Goal: Information Seeking & Learning: Learn about a topic

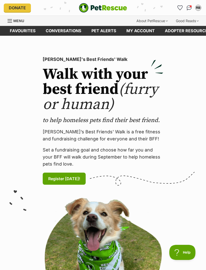
click at [14, 19] on span "Menu" at bounding box center [18, 21] width 11 height 4
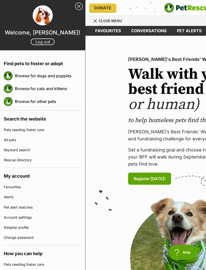
click at [64, 77] on link "Browse for dogs and puppies" at bounding box center [48, 75] width 67 height 11
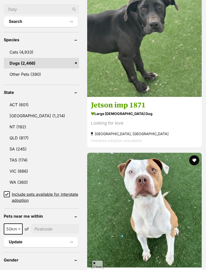
scroll to position [232, 0]
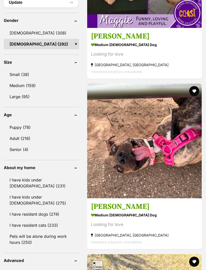
scroll to position [459, 0]
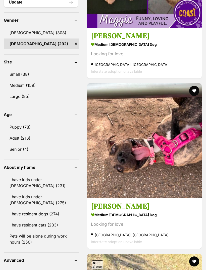
click at [16, 69] on link "Small (38)" at bounding box center [41, 74] width 75 height 11
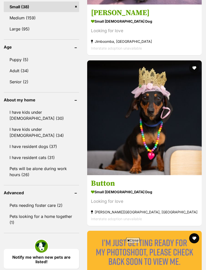
scroll to position [482, 0]
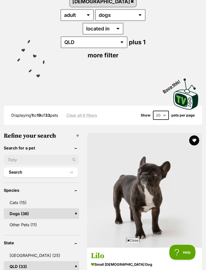
scroll to position [96, 0]
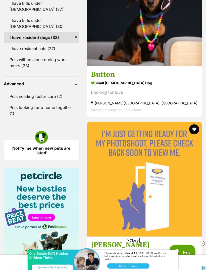
scroll to position [618, 0]
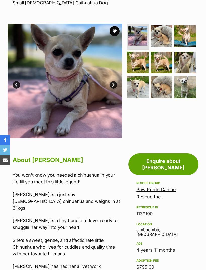
scroll to position [81, 0]
click at [164, 34] on img at bounding box center [162, 36] width 22 height 22
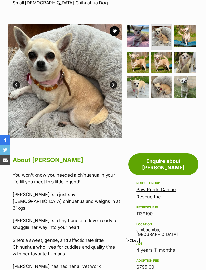
click at [192, 29] on img at bounding box center [185, 36] width 22 height 22
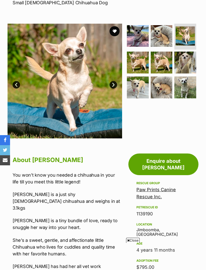
click at [140, 63] on img at bounding box center [138, 63] width 22 height 22
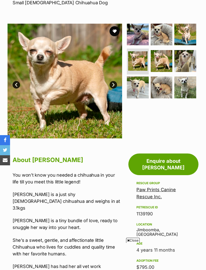
click at [163, 59] on img at bounding box center [162, 61] width 22 height 22
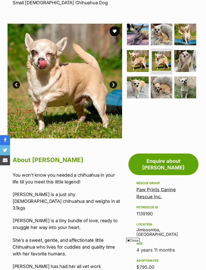
scroll to position [0, 0]
click at [188, 59] on img at bounding box center [185, 61] width 22 height 22
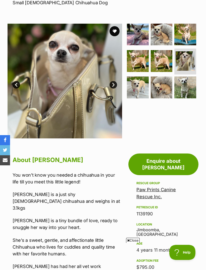
click at [138, 86] on img at bounding box center [138, 87] width 22 height 22
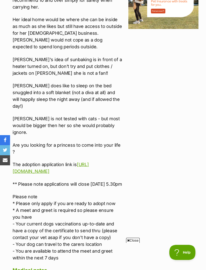
scroll to position [639, 0]
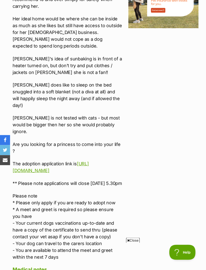
click at [89, 161] on link "https://goo.gl/forms/PqpkCcE89ikDR2Lw1" at bounding box center [51, 167] width 76 height 12
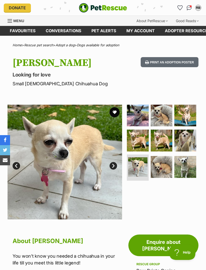
scroll to position [0, 0]
click at [183, 165] on img at bounding box center [185, 167] width 22 height 22
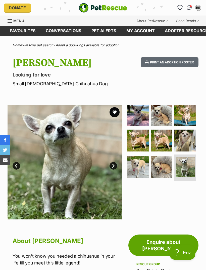
click at [162, 114] on img at bounding box center [162, 116] width 22 height 22
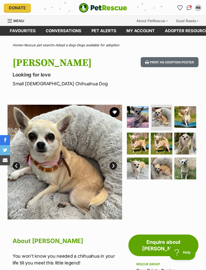
click at [186, 118] on img at bounding box center [185, 117] width 22 height 22
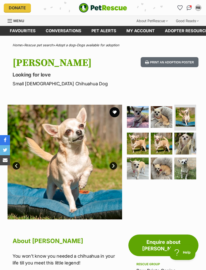
click at [117, 110] on button "favourite" at bounding box center [115, 112] width 10 height 10
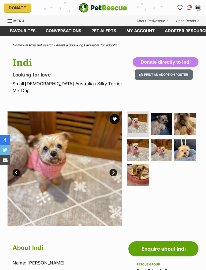
click at [187, 116] on img at bounding box center [185, 124] width 22 height 22
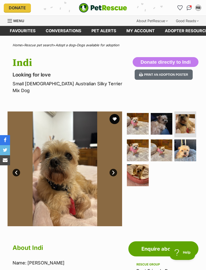
click at [163, 143] on img at bounding box center [162, 150] width 22 height 22
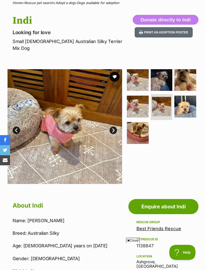
scroll to position [42, 0]
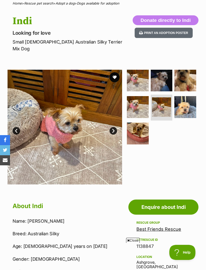
click at [186, 98] on img at bounding box center [185, 107] width 22 height 22
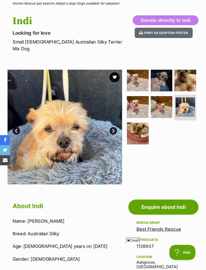
click at [137, 131] on img at bounding box center [138, 133] width 22 height 22
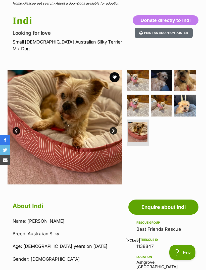
click at [187, 73] on img at bounding box center [185, 81] width 22 height 22
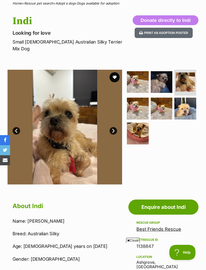
click at [160, 79] on img at bounding box center [162, 82] width 22 height 22
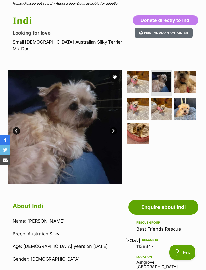
click at [138, 103] on img at bounding box center [138, 108] width 22 height 22
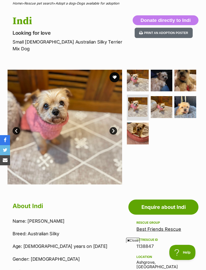
click at [163, 99] on img at bounding box center [162, 107] width 22 height 22
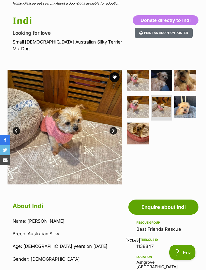
click at [188, 99] on img at bounding box center [185, 107] width 22 height 22
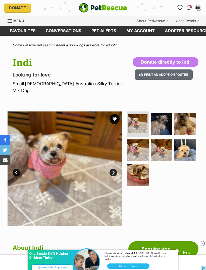
click at [143, 31] on link "My account" at bounding box center [140, 31] width 38 height 10
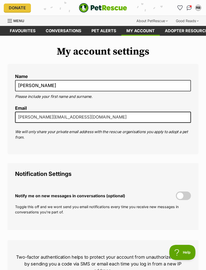
click at [199, 6] on div "RB" at bounding box center [198, 7] width 5 height 5
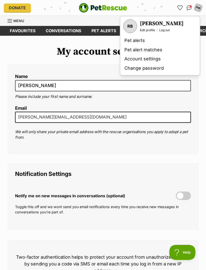
click at [155, 59] on link "Account settings" at bounding box center [159, 58] width 75 height 9
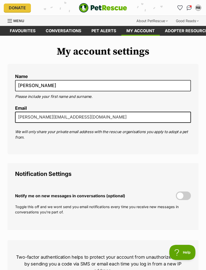
click at [189, 6] on img "Conversations" at bounding box center [189, 7] width 5 height 5
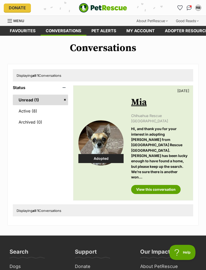
click at [197, 8] on div "RB" at bounding box center [198, 7] width 5 height 5
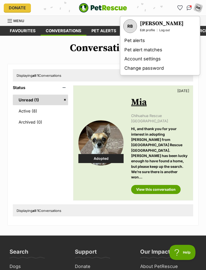
click at [150, 31] on link "Edit profile" at bounding box center [147, 30] width 15 height 4
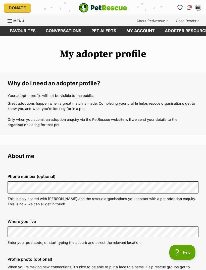
click at [27, 32] on link "Favourites" at bounding box center [23, 31] width 36 height 10
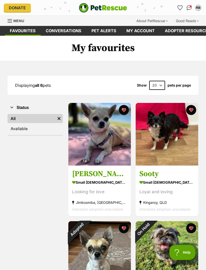
click at [105, 151] on img at bounding box center [99, 134] width 63 height 63
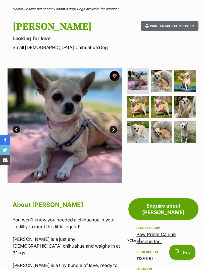
click at [115, 130] on link "Next" at bounding box center [114, 130] width 8 height 8
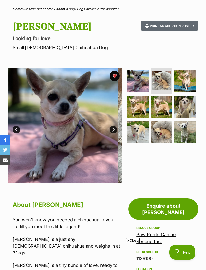
scroll to position [36, 0]
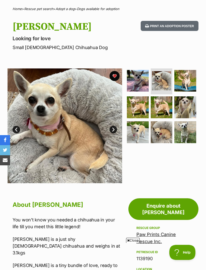
click at [113, 130] on link "Next" at bounding box center [114, 130] width 8 height 8
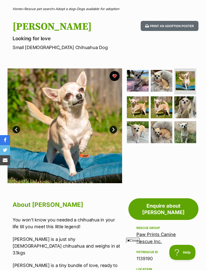
click at [115, 131] on link "Next" at bounding box center [114, 130] width 8 height 8
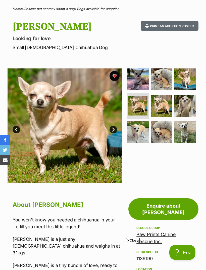
scroll to position [0, 0]
click at [114, 129] on link "Next" at bounding box center [114, 130] width 8 height 8
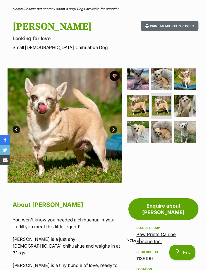
click at [113, 128] on link "Next" at bounding box center [114, 130] width 8 height 8
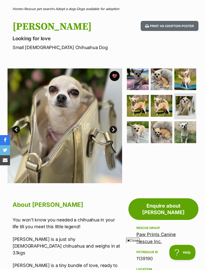
click at [17, 127] on link "Prev" at bounding box center [17, 130] width 8 height 8
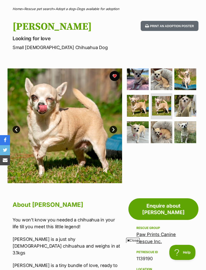
click at [114, 130] on link "Next" at bounding box center [114, 130] width 8 height 8
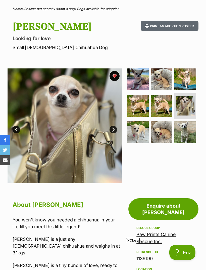
click at [115, 131] on link "Next" at bounding box center [114, 130] width 8 height 8
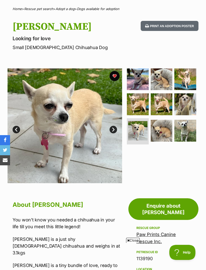
click at [115, 130] on link "Next" at bounding box center [114, 130] width 8 height 8
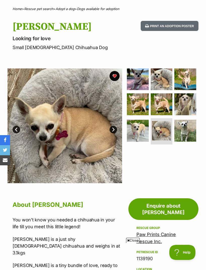
click at [115, 130] on link "Next" at bounding box center [114, 130] width 8 height 8
